Goal: Task Accomplishment & Management: Manage account settings

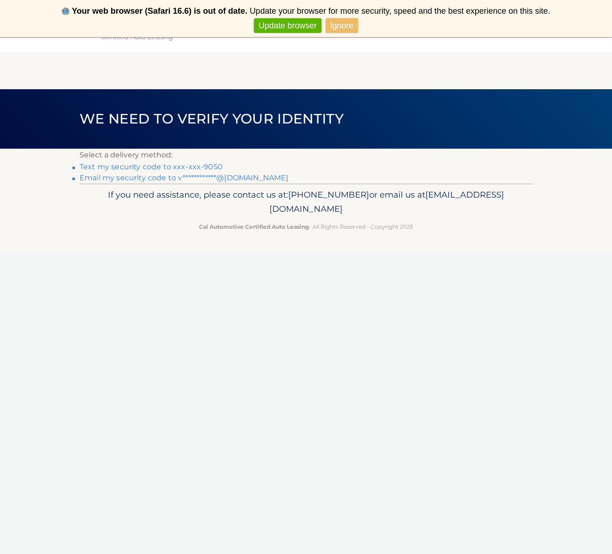
scroll to position [21, 0]
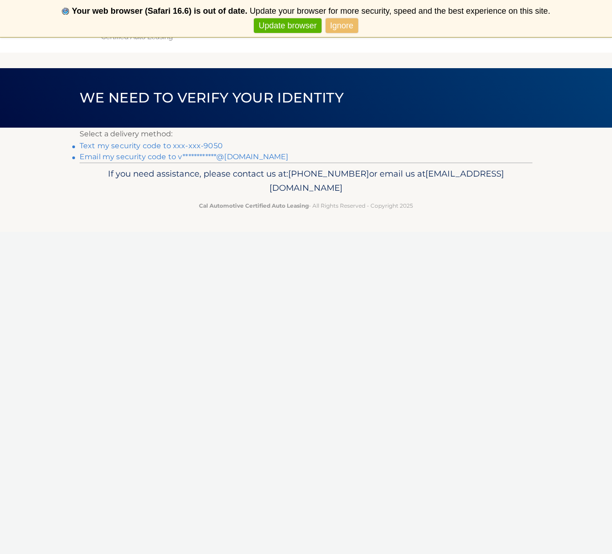
click at [135, 146] on link "Text my security code to xxx-xxx-9050" at bounding box center [151, 145] width 143 height 9
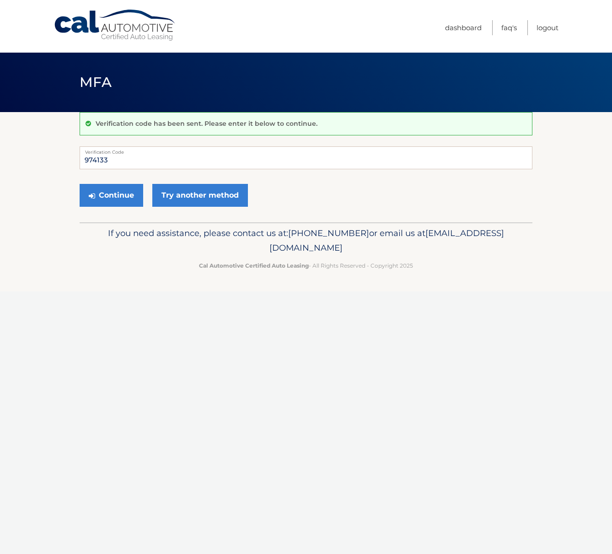
type input "974133"
click at [111, 195] on button "Continue" at bounding box center [112, 195] width 64 height 23
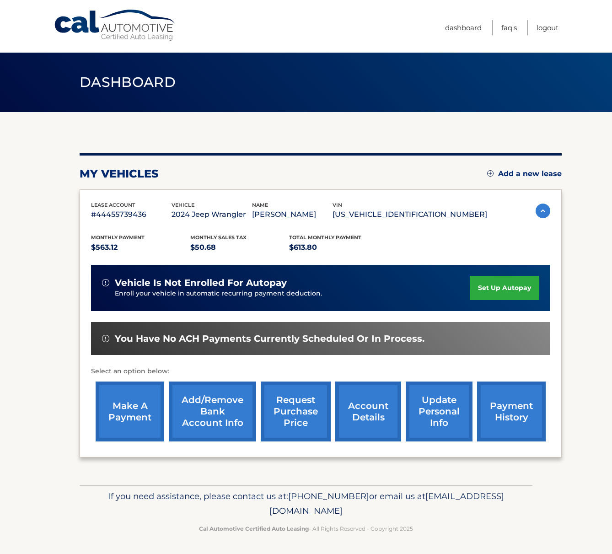
click at [126, 417] on link "make a payment" at bounding box center [130, 412] width 69 height 60
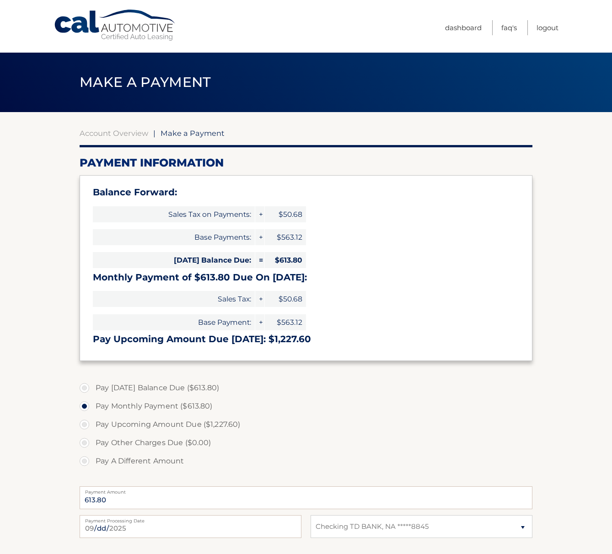
select select "MmRkODE0NzEtOWY4Yy00MmU4LTg5OGMtNmFlNGU1MTIyMzIw"
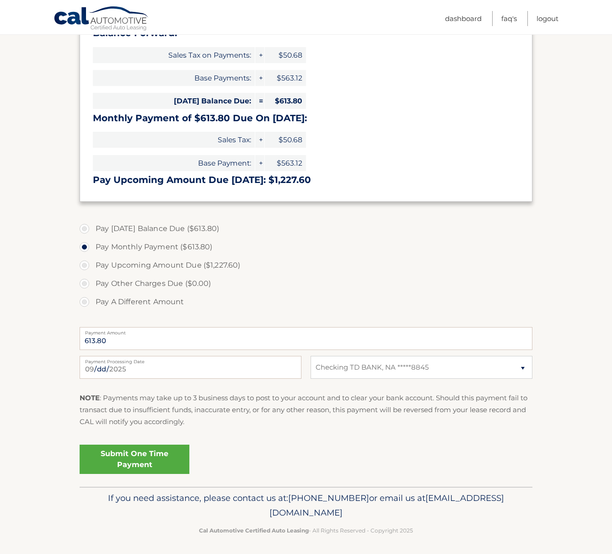
scroll to position [158, 0]
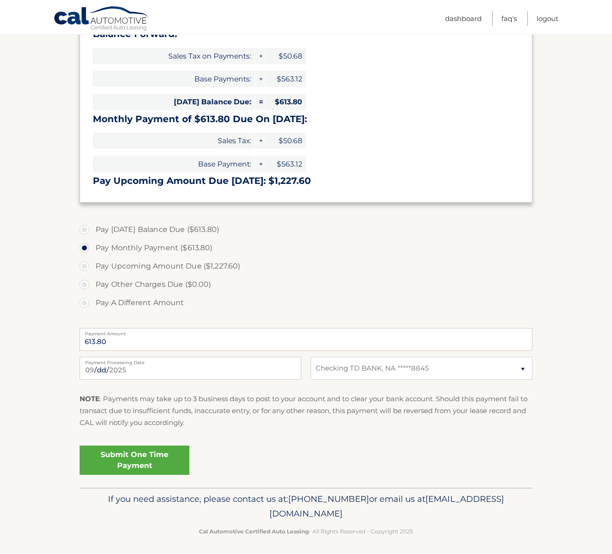
click at [137, 464] on link "Submit One Time Payment" at bounding box center [135, 460] width 110 height 29
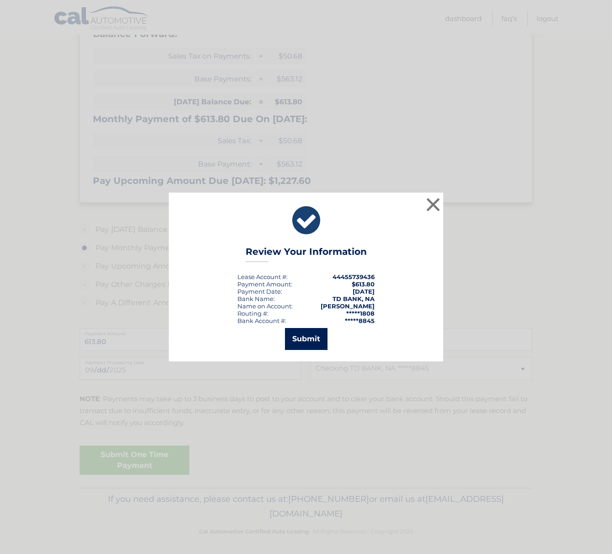
click at [305, 341] on button "Submit" at bounding box center [306, 339] width 43 height 22
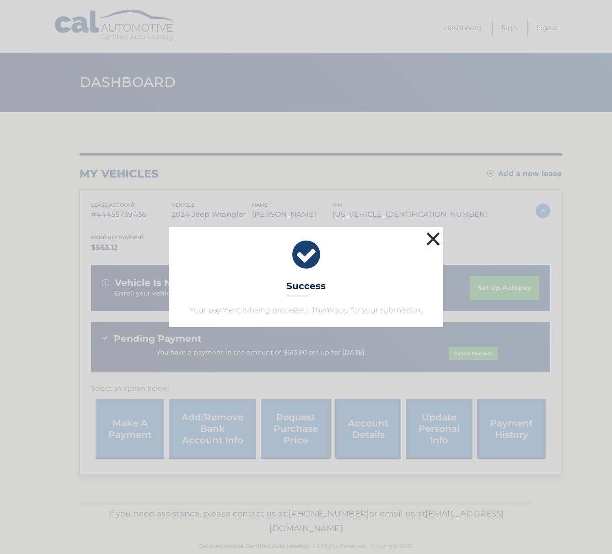
click at [433, 238] on button "×" at bounding box center [433, 239] width 18 height 18
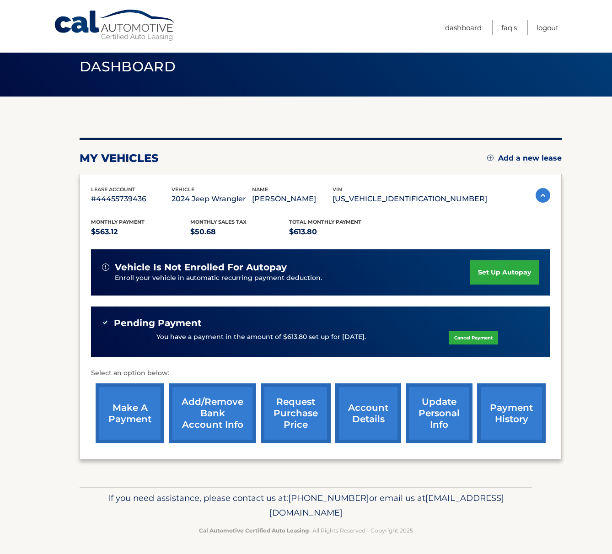
scroll to position [15, 0]
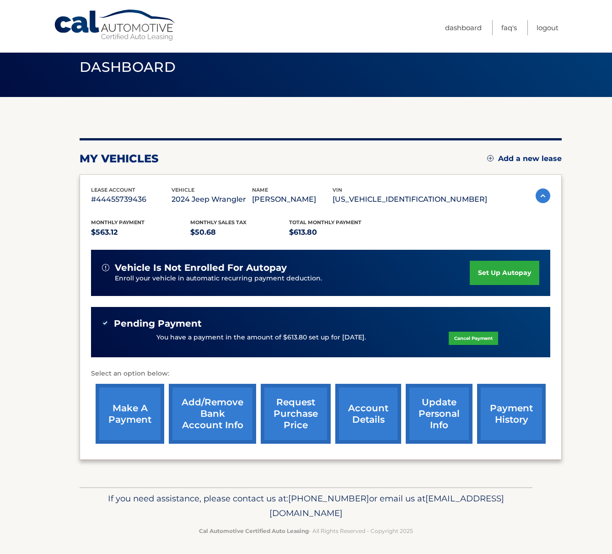
click at [123, 413] on link "make a payment" at bounding box center [130, 414] width 69 height 60
click at [549, 29] on link "Logout" at bounding box center [548, 27] width 22 height 15
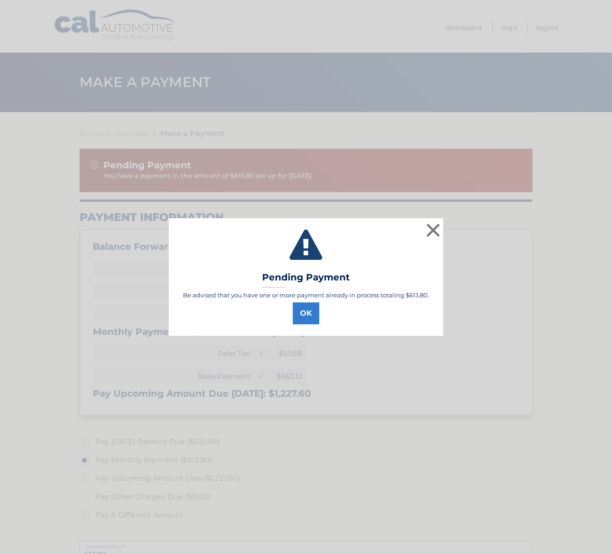
select select "MmRkODE0NzEtOWY4Yy00MmU4LTg5OGMtNmFlNGU1MTIyMzIw"
click at [306, 315] on button "OK" at bounding box center [306, 314] width 27 height 22
